Goal: Task Accomplishment & Management: Manage account settings

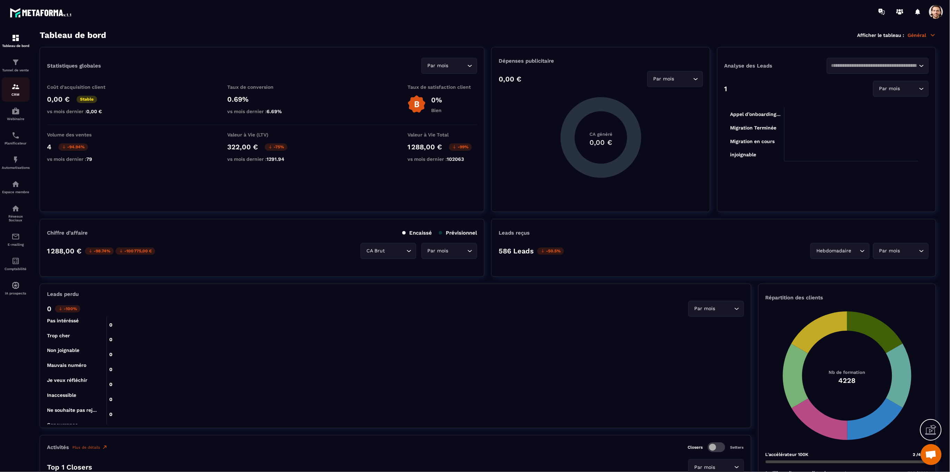
click at [14, 84] on img at bounding box center [15, 86] width 8 height 8
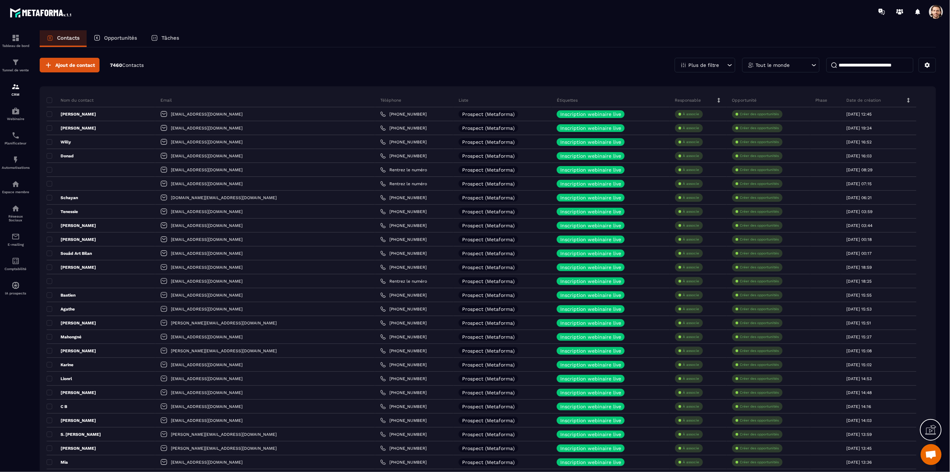
click at [853, 67] on input at bounding box center [870, 65] width 87 height 15
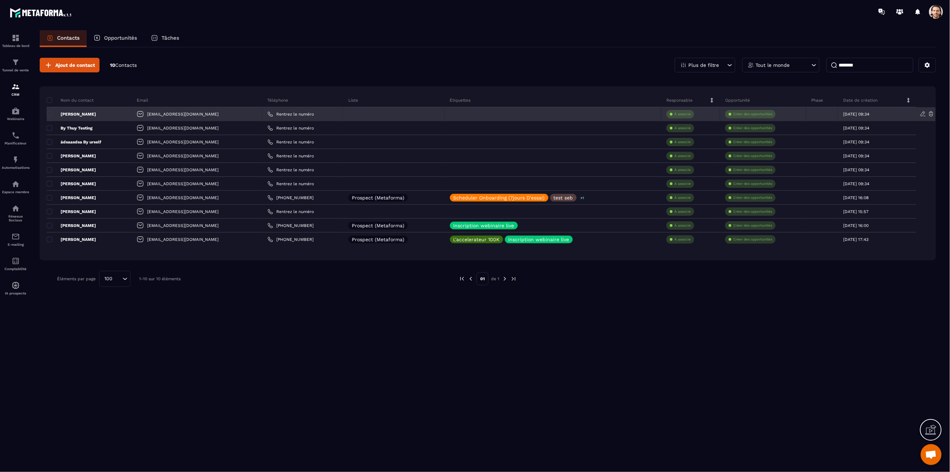
type input "********"
click at [932, 113] on icon at bounding box center [931, 114] width 6 height 6
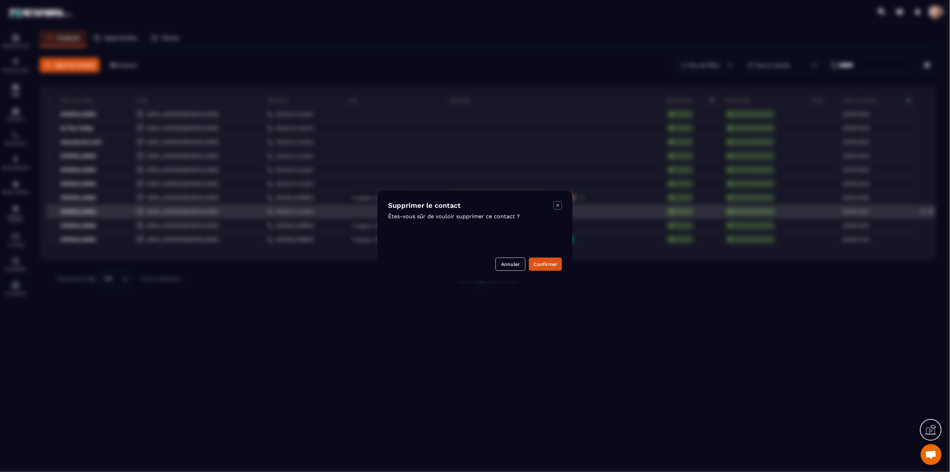
click at [558, 206] on icon "Modal window" at bounding box center [558, 205] width 8 height 8
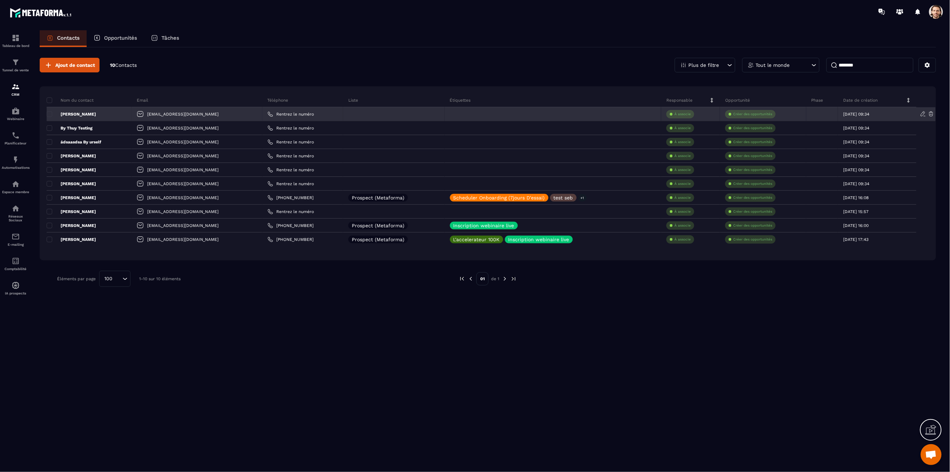
click at [931, 116] on icon at bounding box center [931, 114] width 4 height 5
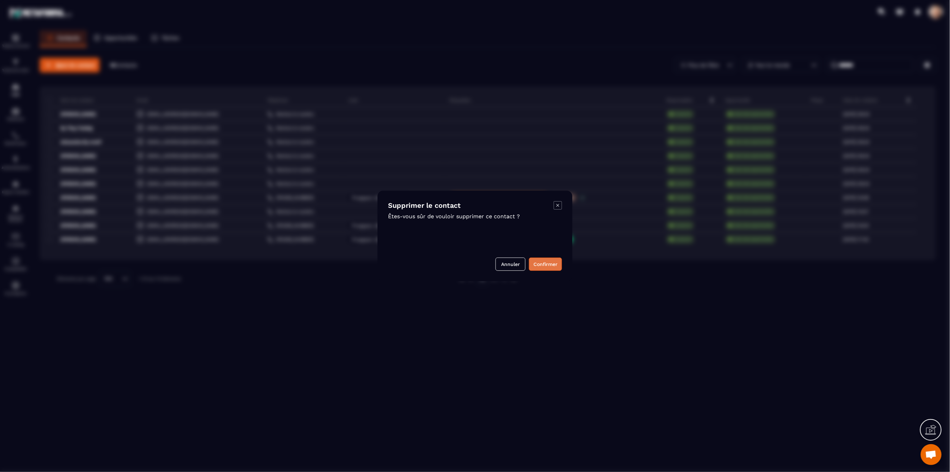
click at [556, 265] on button "Confirmer" at bounding box center [545, 264] width 33 height 13
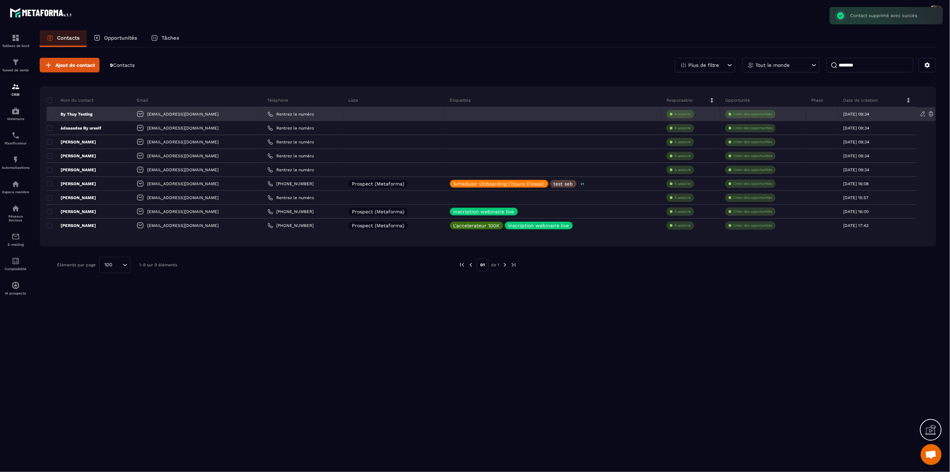
click at [932, 115] on icon at bounding box center [931, 114] width 6 height 6
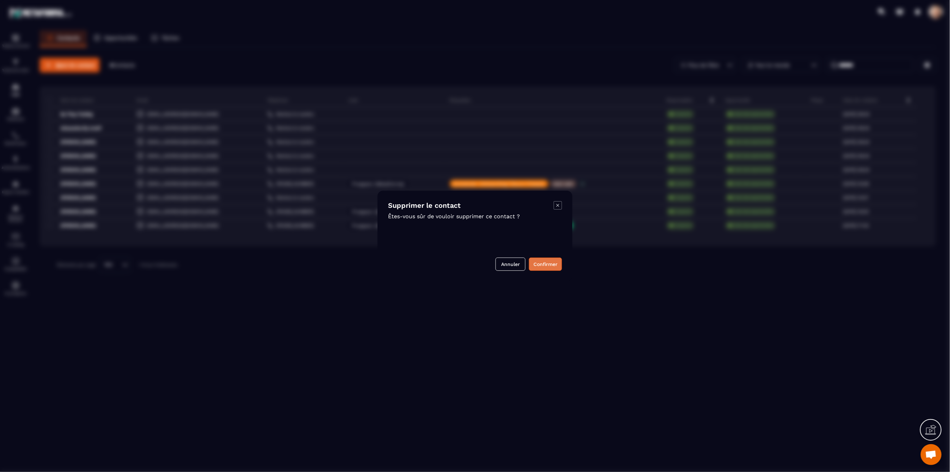
click at [535, 263] on button "Confirmer" at bounding box center [545, 264] width 33 height 13
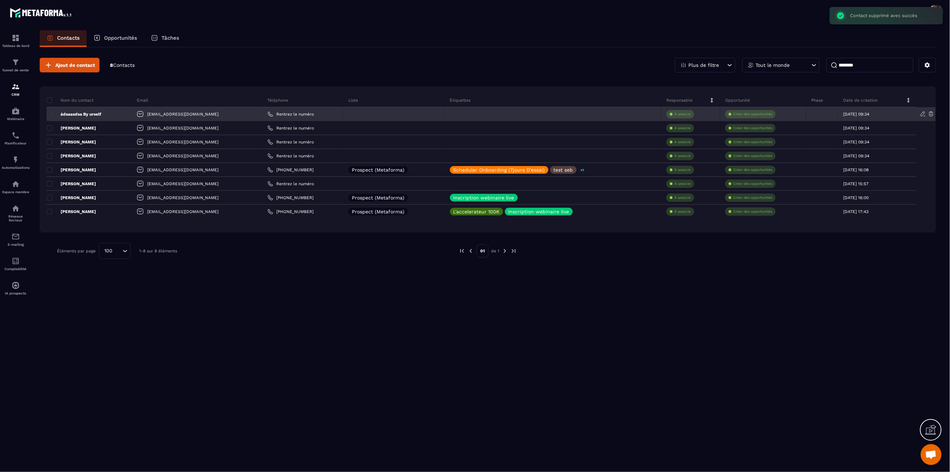
click at [931, 114] on icon at bounding box center [931, 114] width 6 height 6
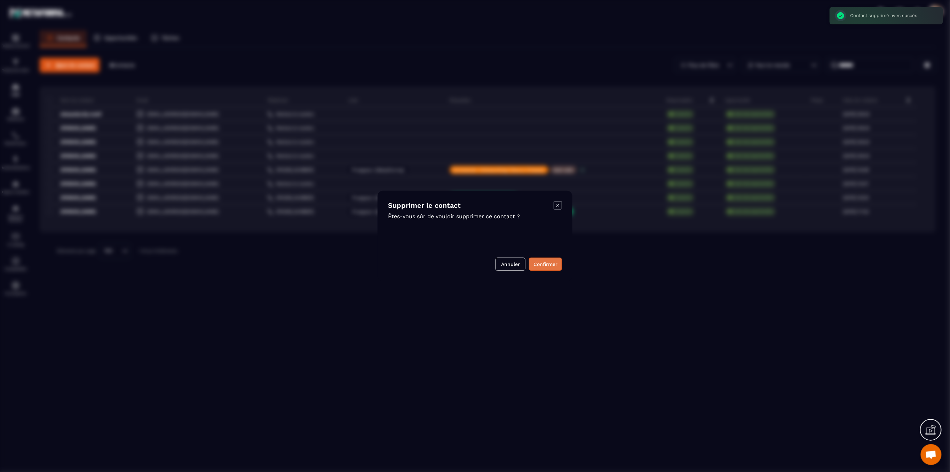
click at [550, 265] on button "Confirmer" at bounding box center [545, 264] width 33 height 13
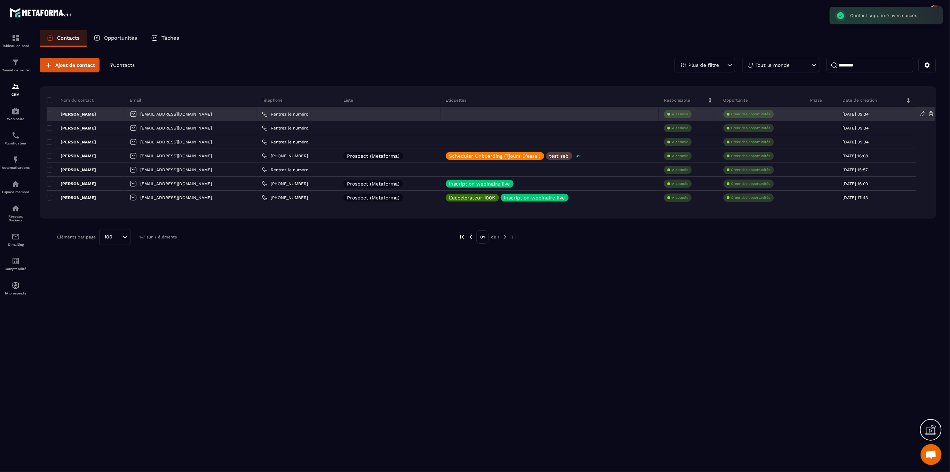
click at [930, 114] on icon at bounding box center [931, 114] width 6 height 6
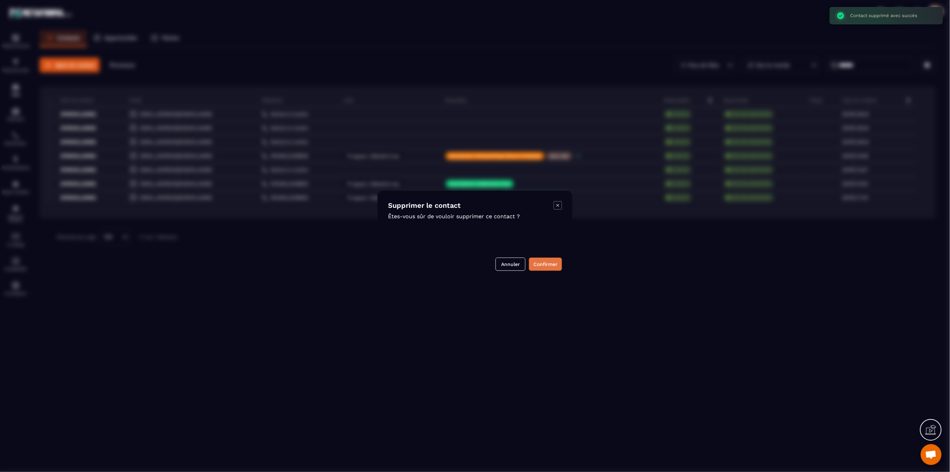
click at [548, 263] on button "Confirmer" at bounding box center [545, 264] width 33 height 13
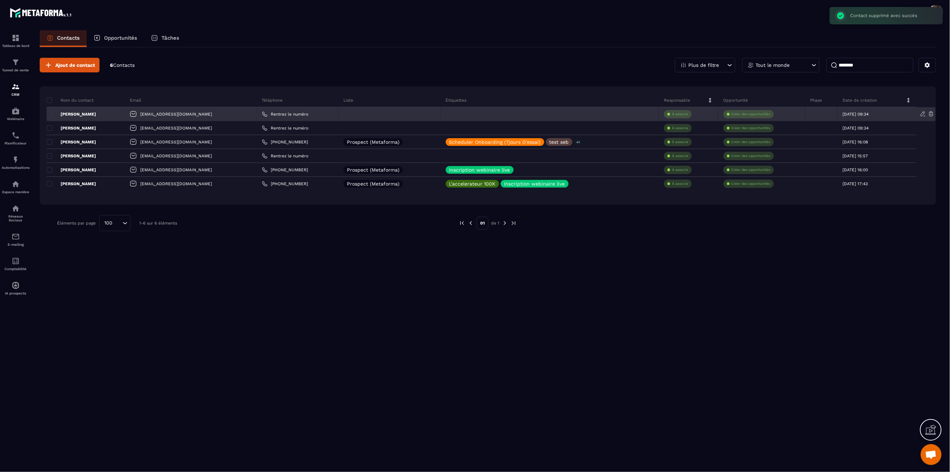
click at [931, 114] on icon at bounding box center [931, 114] width 4 height 5
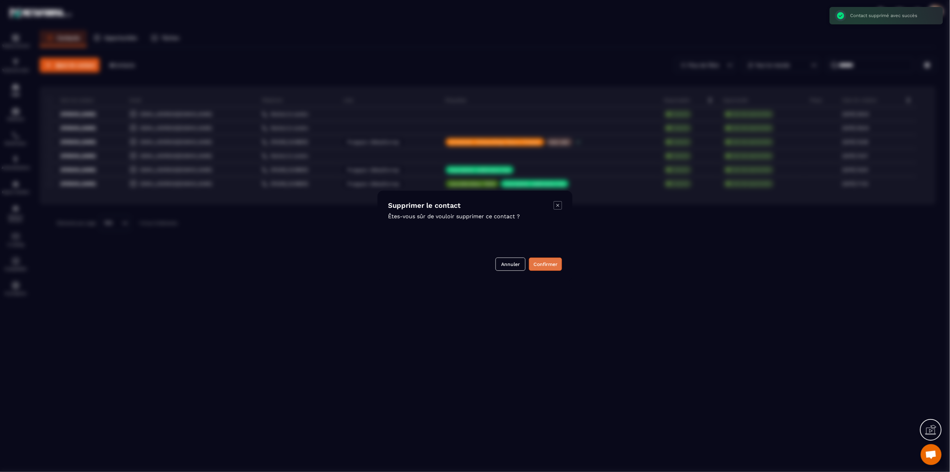
click at [553, 268] on button "Confirmer" at bounding box center [545, 264] width 33 height 13
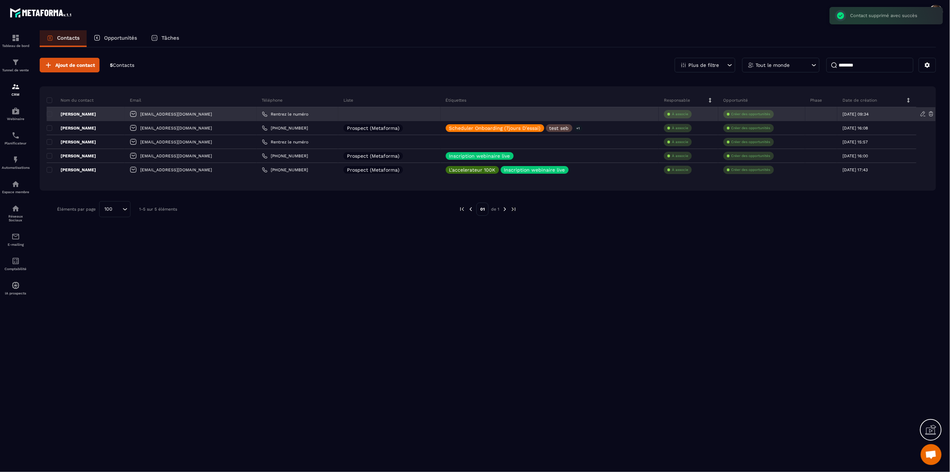
click at [929, 111] on icon at bounding box center [931, 114] width 6 height 6
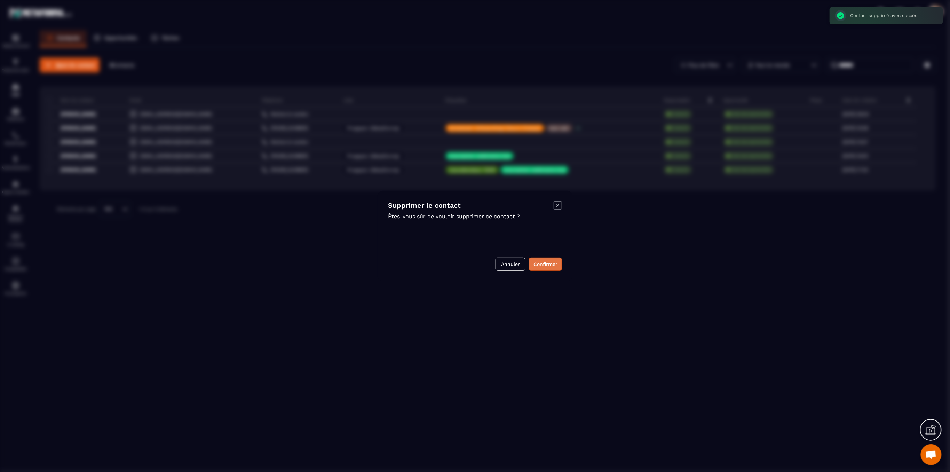
click at [538, 259] on button "Confirmer" at bounding box center [545, 264] width 33 height 13
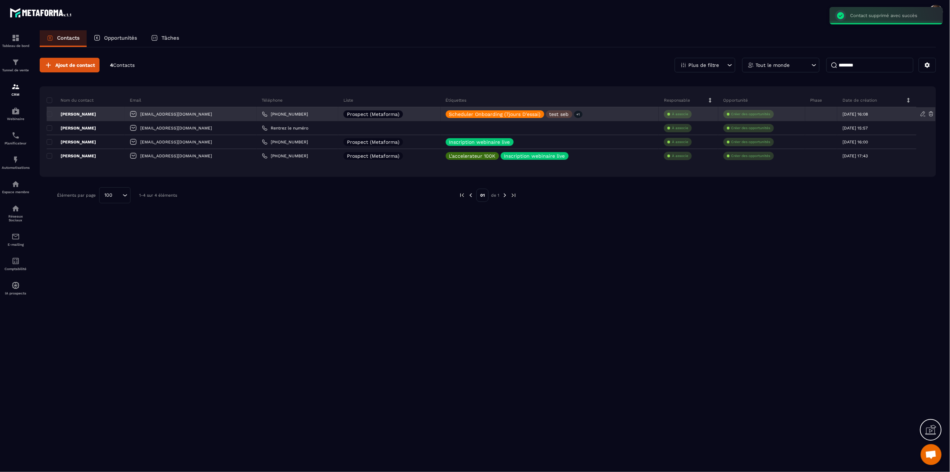
click at [930, 113] on icon at bounding box center [931, 114] width 6 height 6
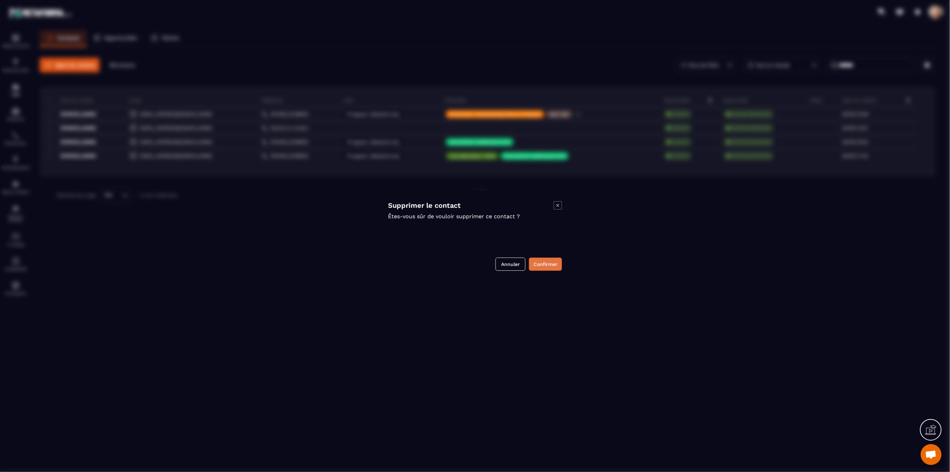
click at [556, 264] on button "Confirmer" at bounding box center [545, 264] width 33 height 13
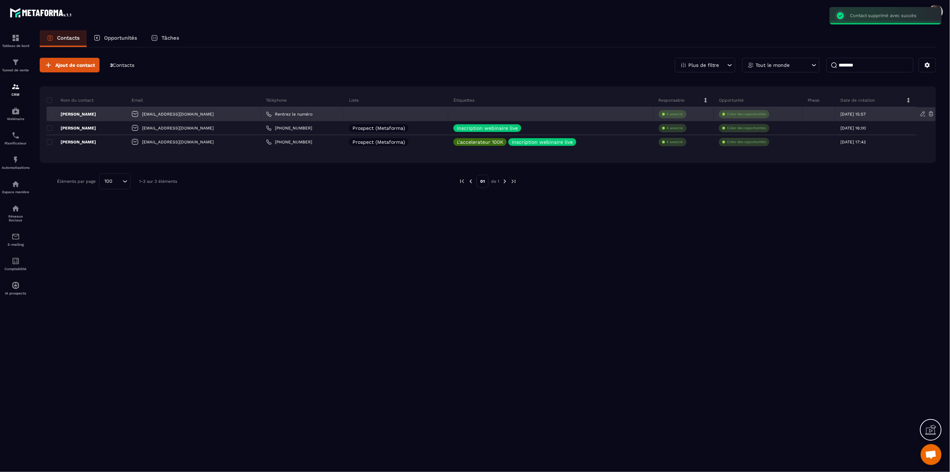
click at [929, 114] on icon at bounding box center [931, 114] width 6 height 6
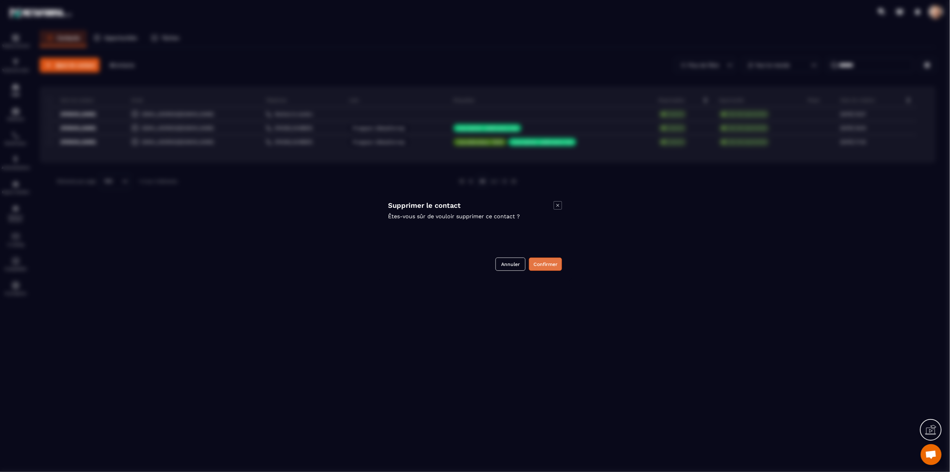
click at [551, 264] on button "Confirmer" at bounding box center [545, 264] width 33 height 13
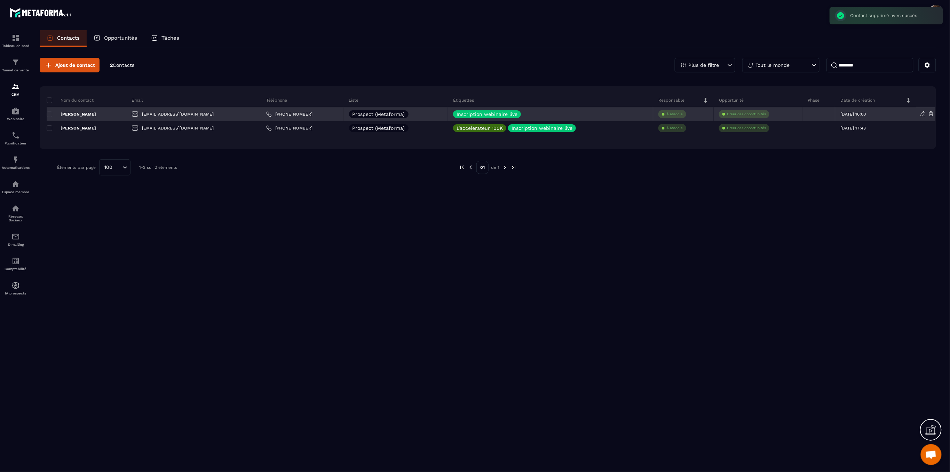
click at [930, 113] on icon at bounding box center [931, 114] width 6 height 6
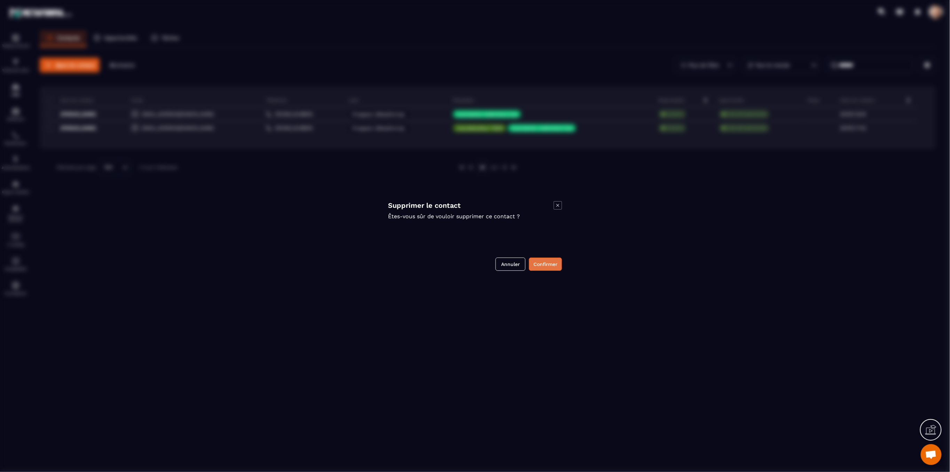
click at [539, 262] on button "Confirmer" at bounding box center [545, 264] width 33 height 13
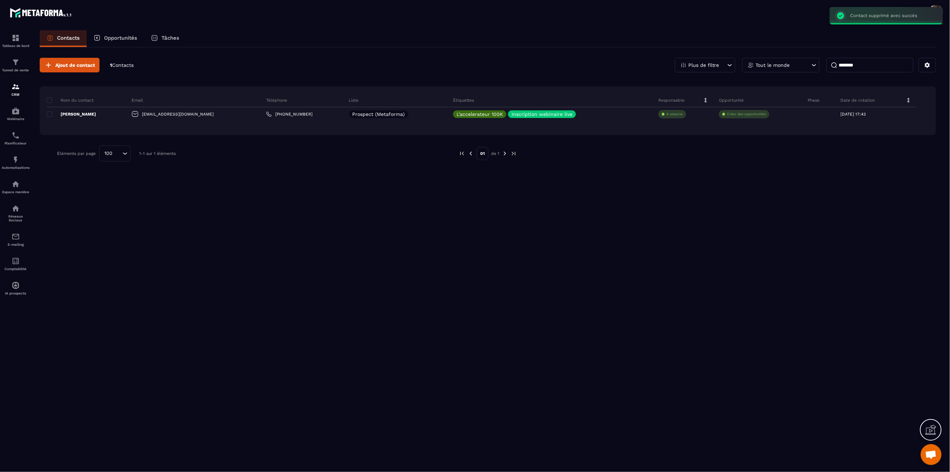
click at [476, 306] on div "Ajout de contact 1 Contacts Plus de filtre Tout le monde ******** Nom du contac…" at bounding box center [488, 259] width 897 height 424
click at [115, 312] on div "Ajout de contact 1 Contacts Plus de filtre Tout le monde ******** Nom du contac…" at bounding box center [488, 259] width 897 height 424
click at [597, 283] on div "Ajout de contact 1 Contacts Plus de filtre Tout le monde ******** Nom du contac…" at bounding box center [488, 259] width 897 height 424
click at [426, 25] on section "Tableau de bord Tunnel de vente CRM Webinaire Planificateur Automatisations Esp…" at bounding box center [475, 257] width 950 height 468
